Goal: Navigation & Orientation: Find specific page/section

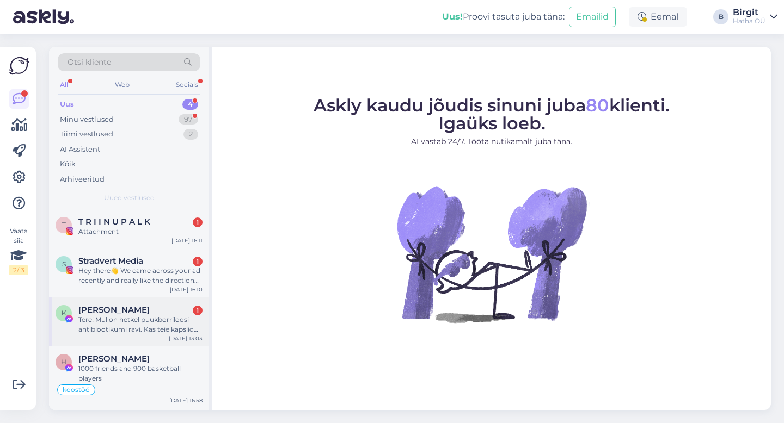
click at [134, 330] on div "Tere! Mul on hetkel puukborriloosi antibiootikumi ravi. Kas teie kapslid võiksi…" at bounding box center [140, 325] width 124 height 20
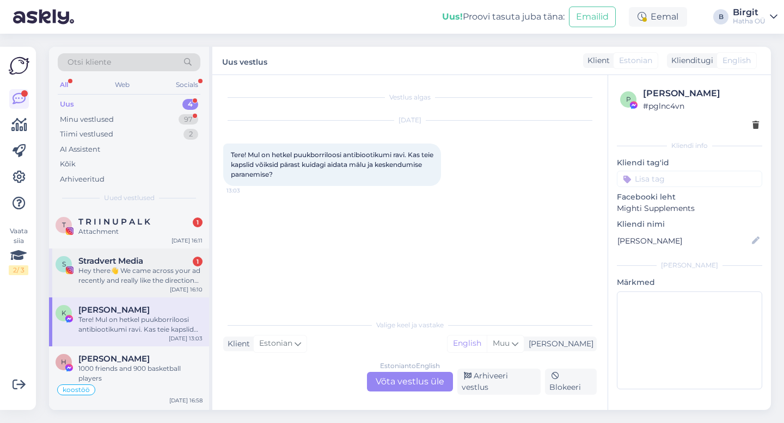
click at [131, 275] on div "Hey there👋 We came across your ad recently and really like the direction you’re…" at bounding box center [140, 276] width 124 height 20
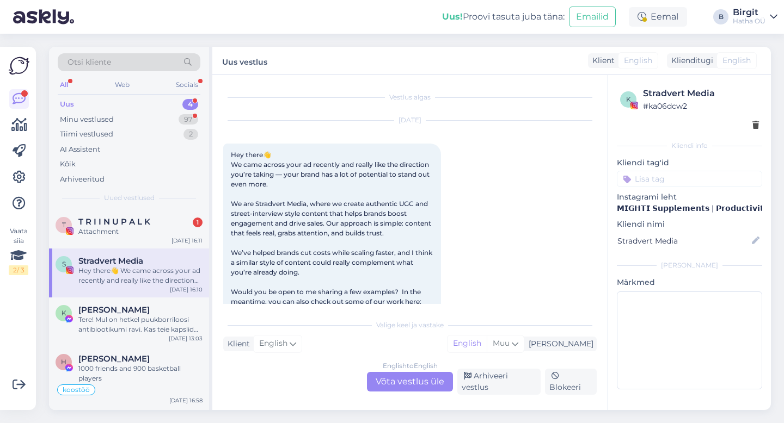
scroll to position [23, 0]
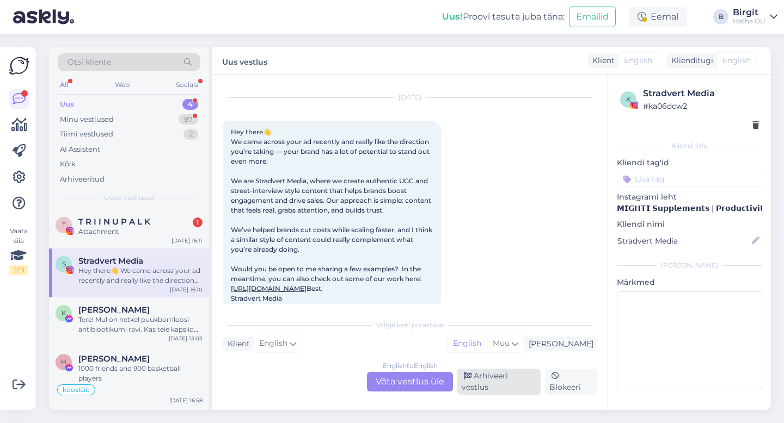
click at [504, 386] on div "Arhiveeri vestlus" at bounding box center [498, 382] width 83 height 26
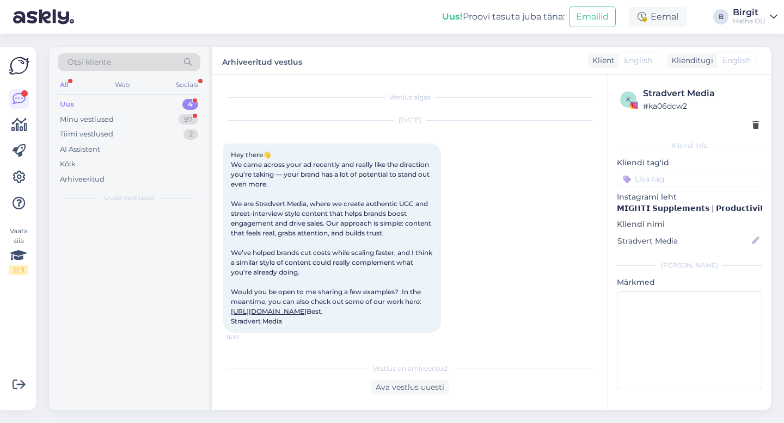
scroll to position [17, 0]
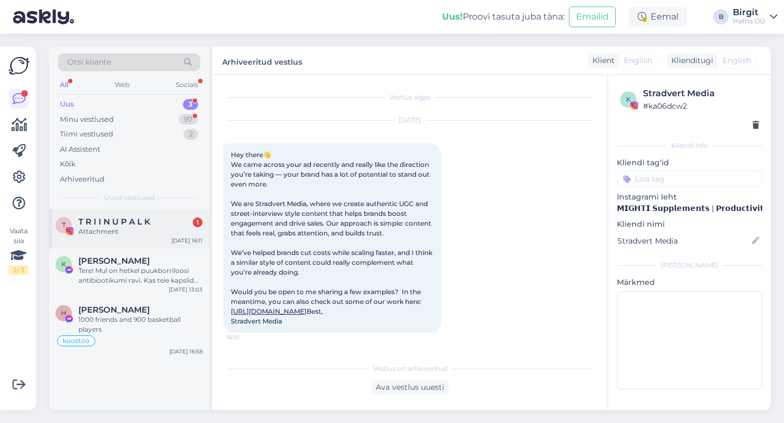
click at [139, 237] on div "T T R I I N U P A L K 1 Attachment [DATE] 16:11" at bounding box center [129, 229] width 160 height 39
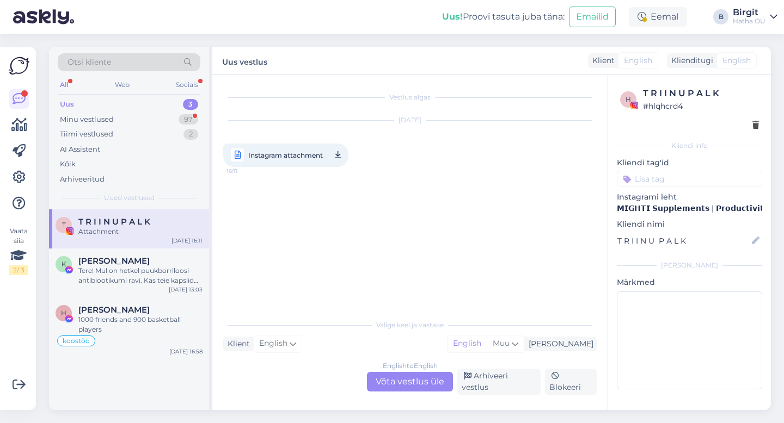
click at [666, 173] on input at bounding box center [689, 179] width 145 height 16
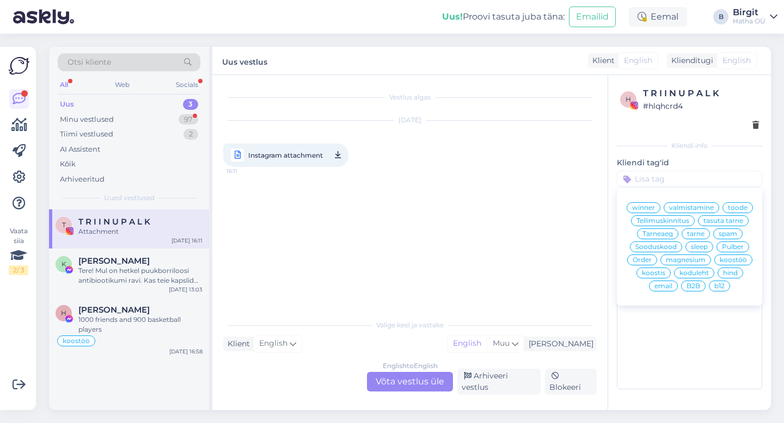
click at [730, 261] on span "koostöö" at bounding box center [732, 260] width 27 height 7
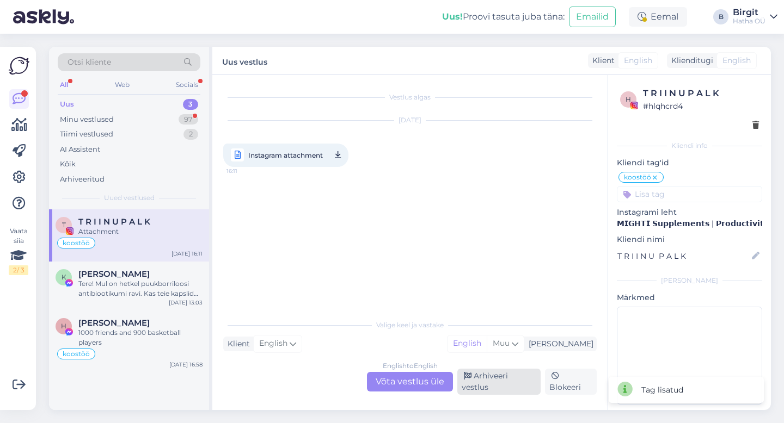
click at [496, 386] on div "Arhiveeri vestlus" at bounding box center [498, 382] width 83 height 26
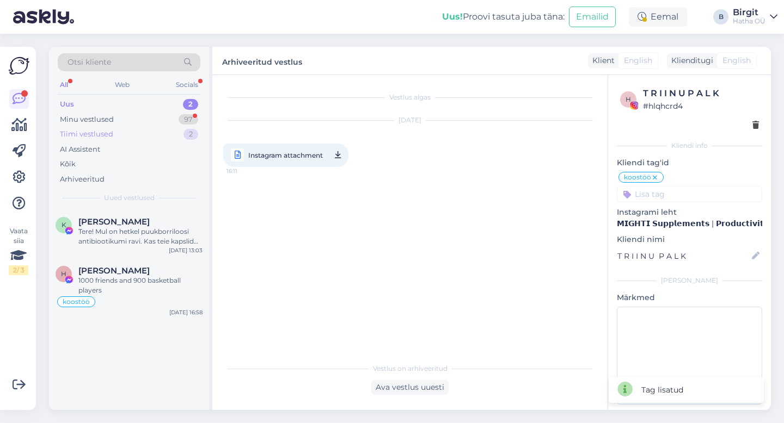
click at [114, 133] on div "Tiimi vestlused 2" at bounding box center [129, 134] width 143 height 15
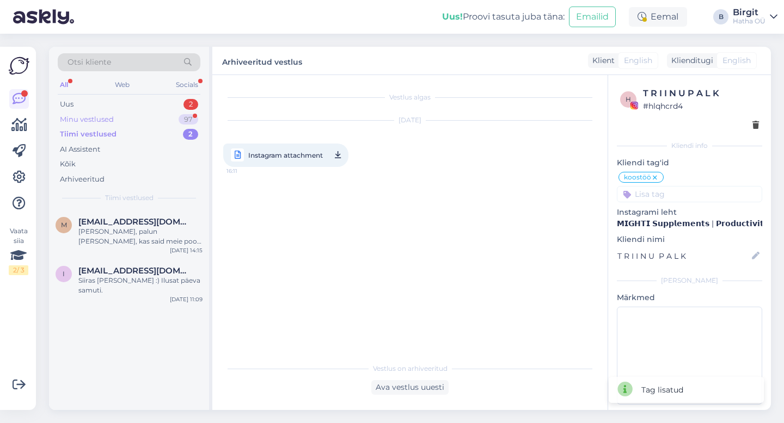
click at [111, 120] on div "Minu vestlused" at bounding box center [87, 119] width 54 height 11
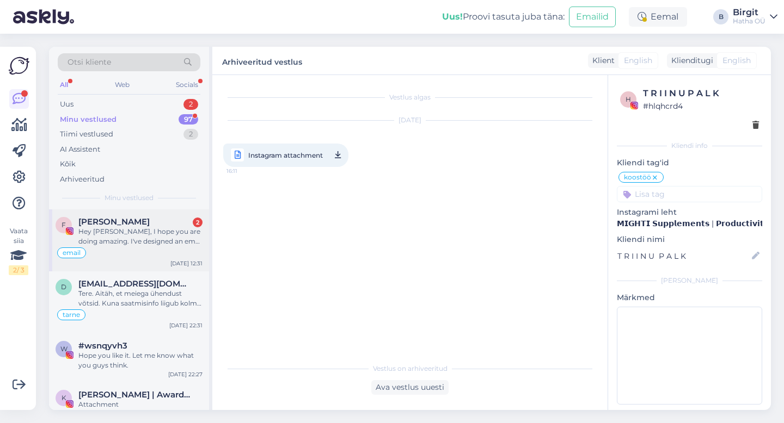
click at [142, 229] on div "Hey [PERSON_NAME], I hope you are doing amazing. I've designed an email for Mig…" at bounding box center [140, 237] width 124 height 20
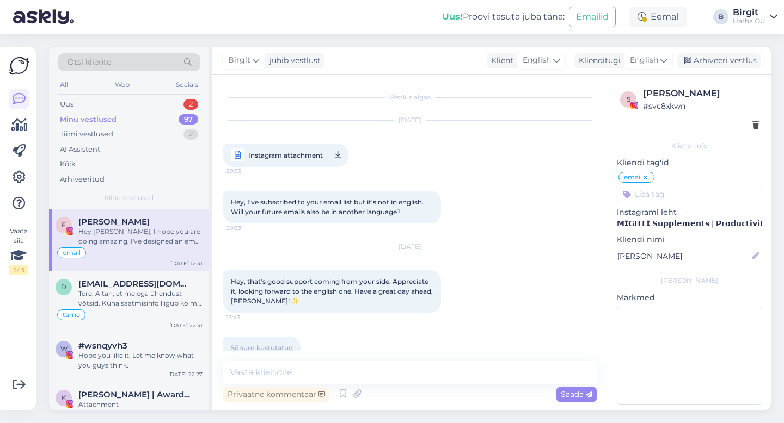
scroll to position [135, 0]
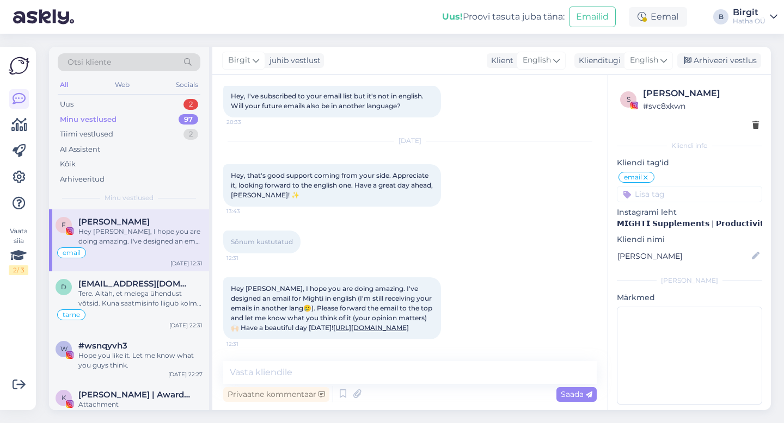
click at [673, 195] on input at bounding box center [689, 194] width 145 height 16
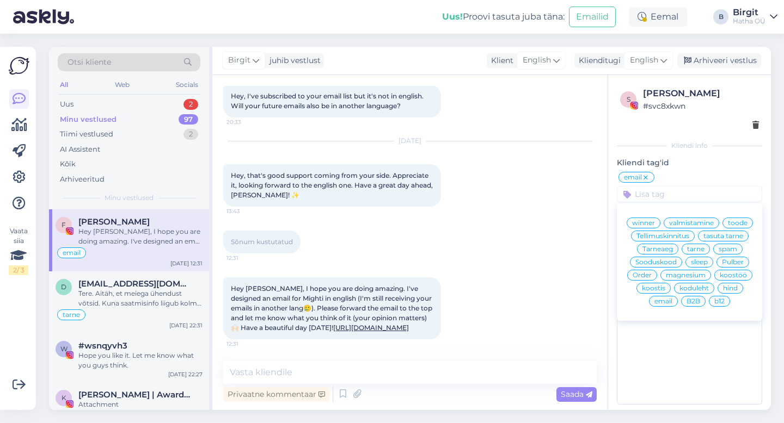
click at [686, 195] on input at bounding box center [689, 194] width 145 height 16
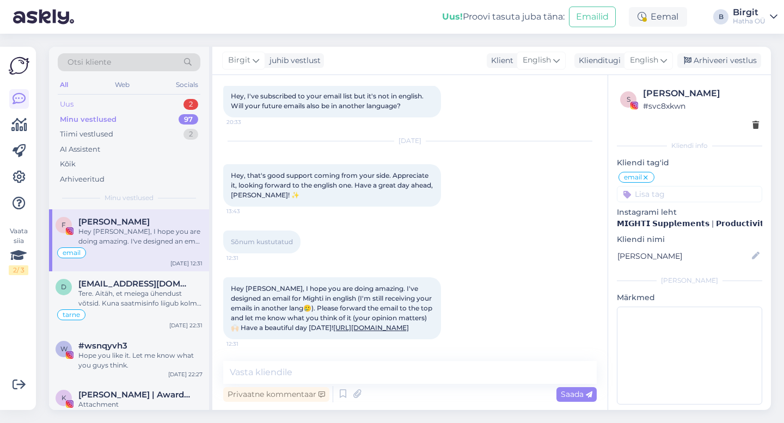
click at [112, 103] on div "Uus 2" at bounding box center [129, 104] width 143 height 15
